Goal: Navigation & Orientation: Find specific page/section

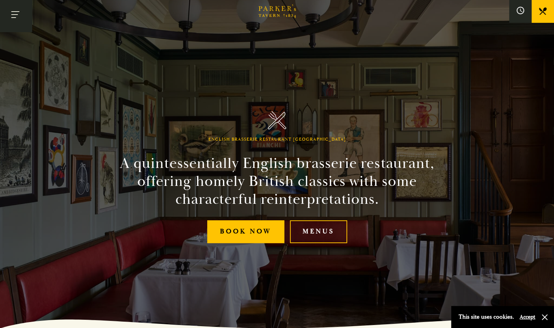
click at [17, 15] on button "Toggle navigation" at bounding box center [16, 16] width 32 height 32
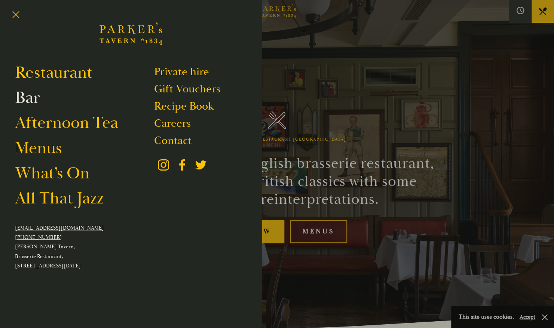
click at [29, 98] on link "Bar" at bounding box center [27, 97] width 25 height 21
click at [13, 14] on button "Toggle navigation" at bounding box center [16, 16] width 32 height 32
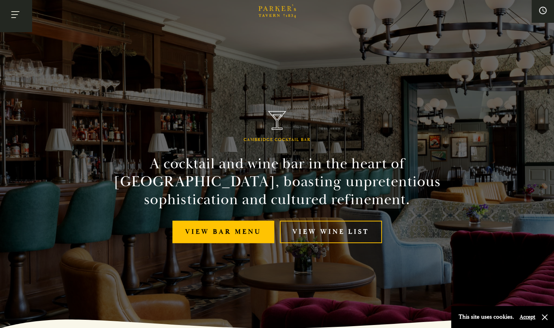
click at [17, 17] on button "Toggle navigation" at bounding box center [16, 16] width 32 height 32
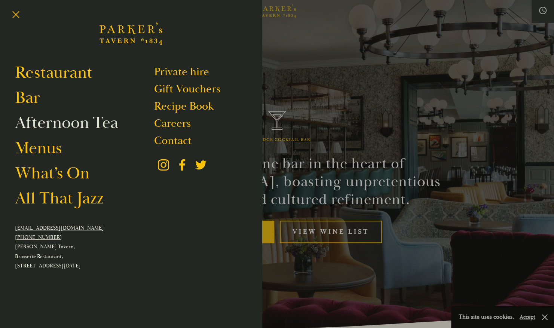
click at [36, 123] on link "Afternoon Tea" at bounding box center [66, 122] width 103 height 21
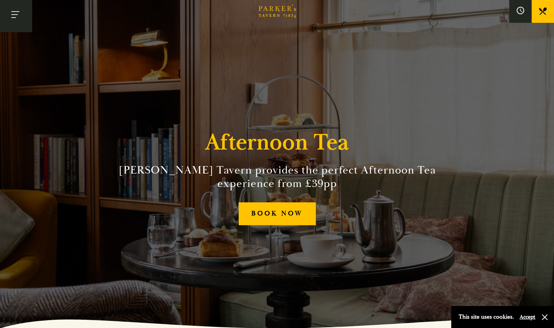
click at [18, 15] on button "Toggle navigation" at bounding box center [16, 16] width 32 height 32
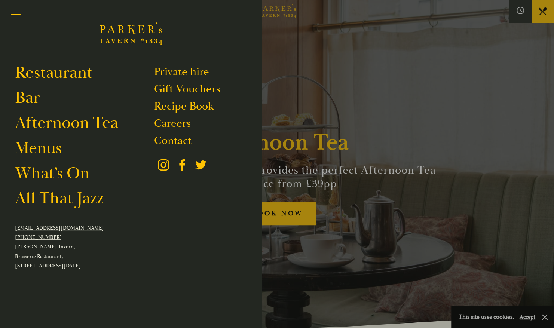
click at [16, 14] on button "Toggle navigation" at bounding box center [16, 16] width 32 height 32
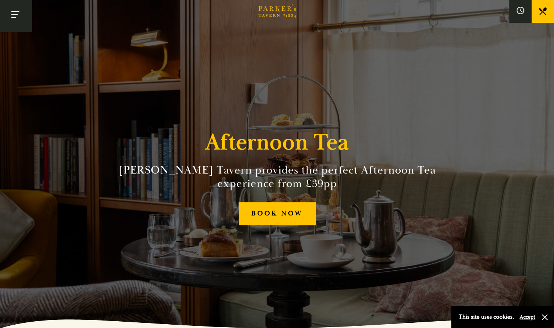
click at [16, 14] on button "Toggle navigation" at bounding box center [16, 16] width 32 height 32
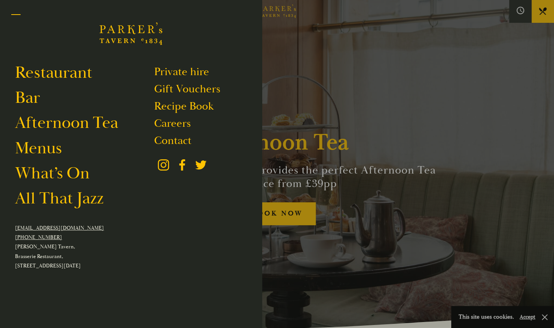
click at [16, 14] on button "Toggle navigation" at bounding box center [16, 16] width 32 height 32
